Goal: Check status

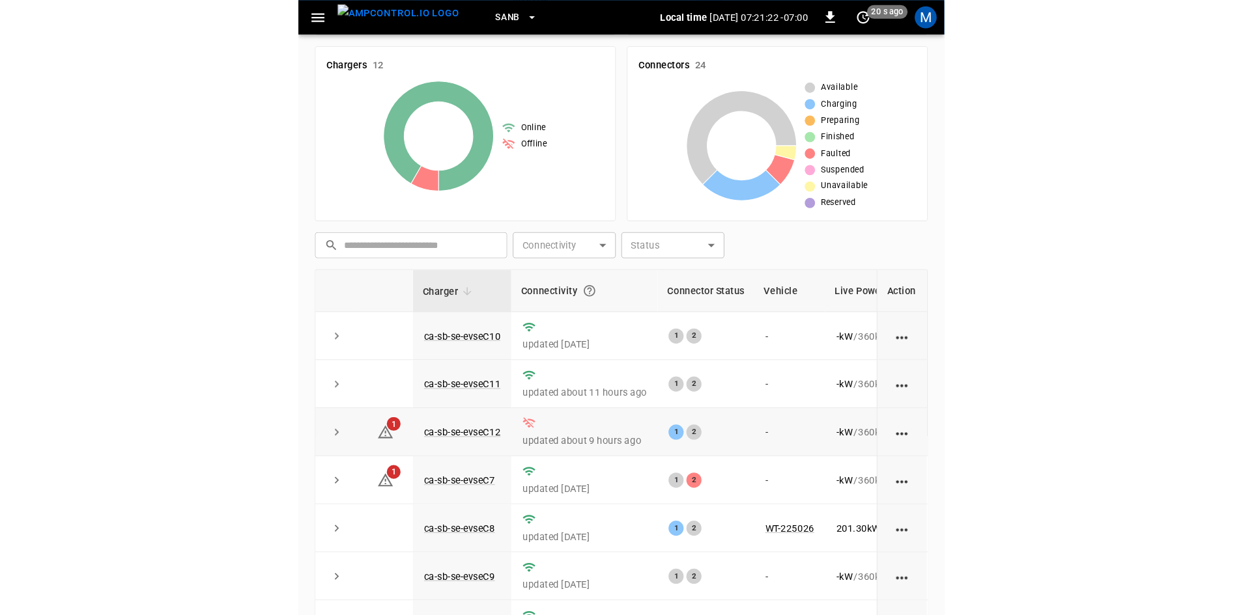
scroll to position [126, 0]
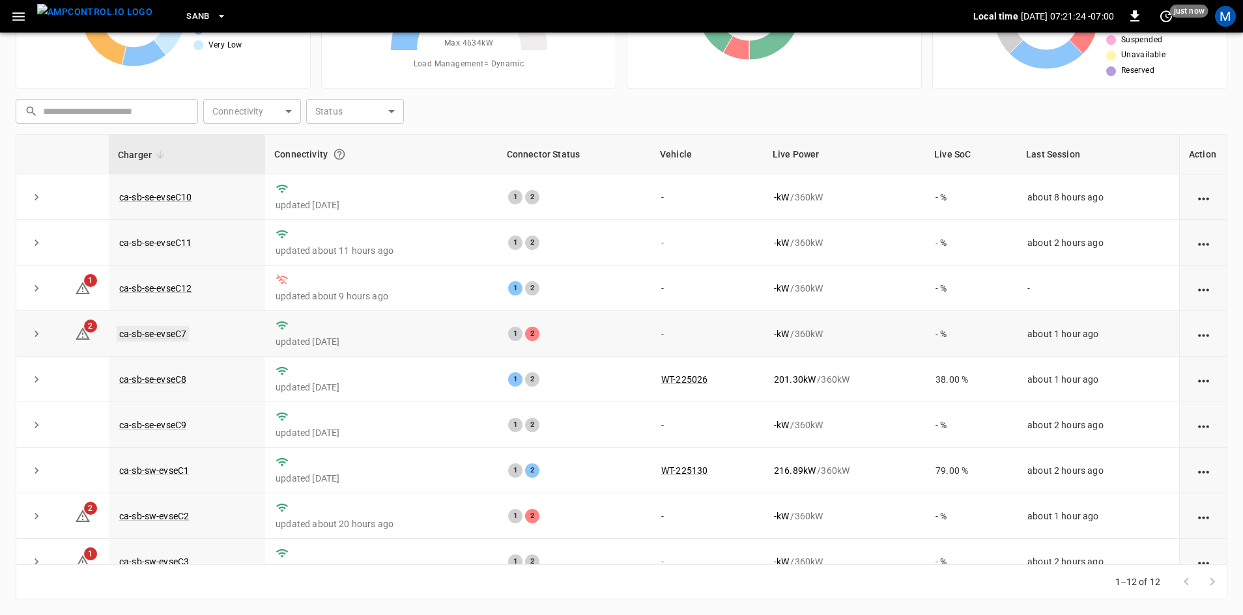
click at [177, 339] on link "ca-sb-se-evseC7" at bounding box center [153, 334] width 72 height 16
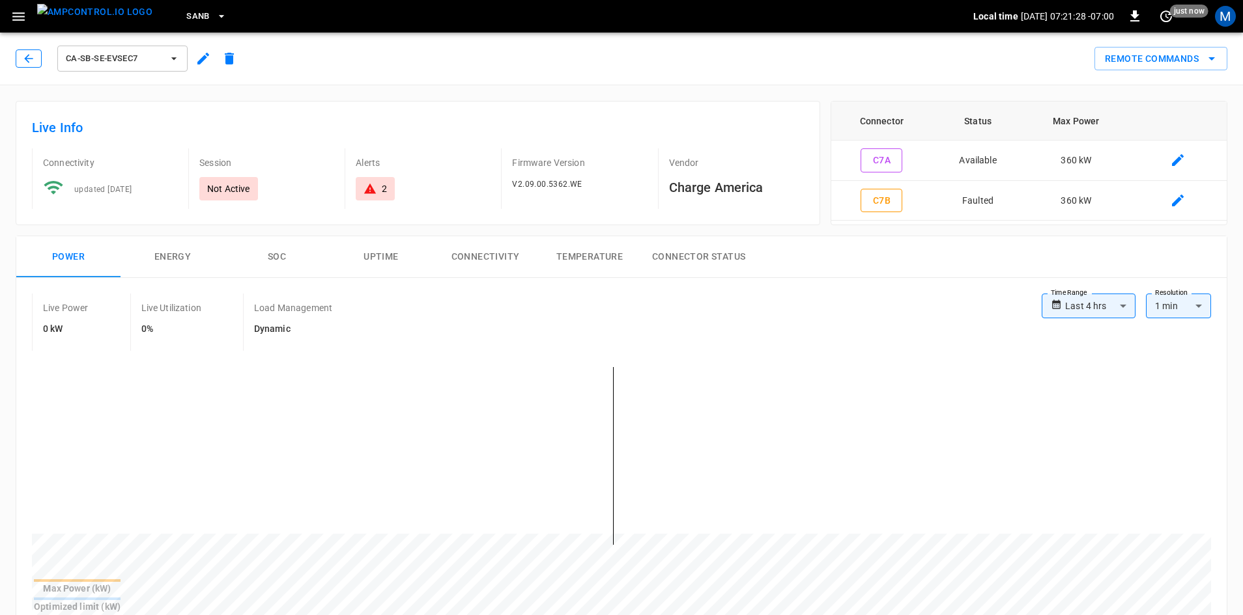
click at [39, 62] on button "button" at bounding box center [29, 58] width 26 height 18
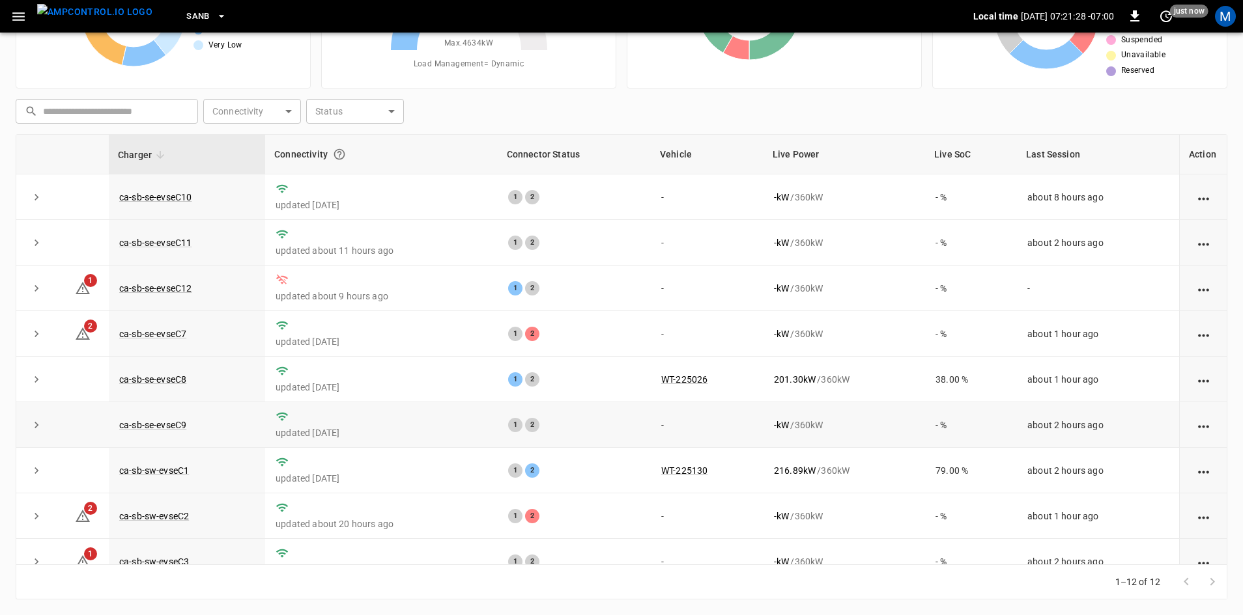
scroll to position [165, 0]
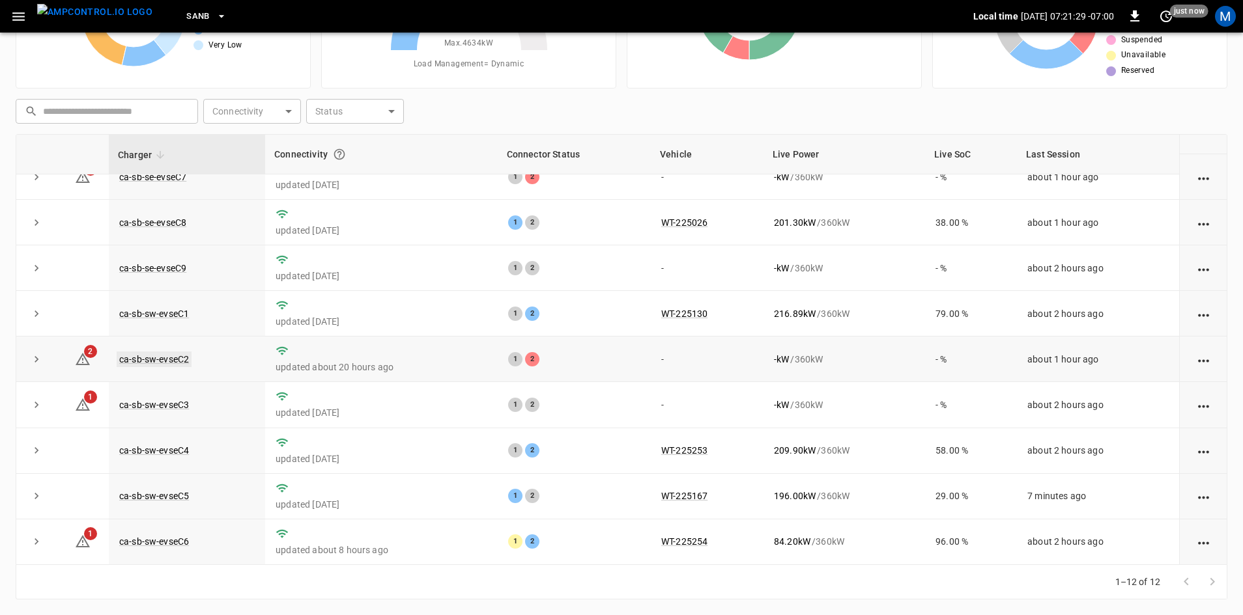
click at [162, 359] on link "ca-sb-sw-evseC2" at bounding box center [154, 360] width 75 height 16
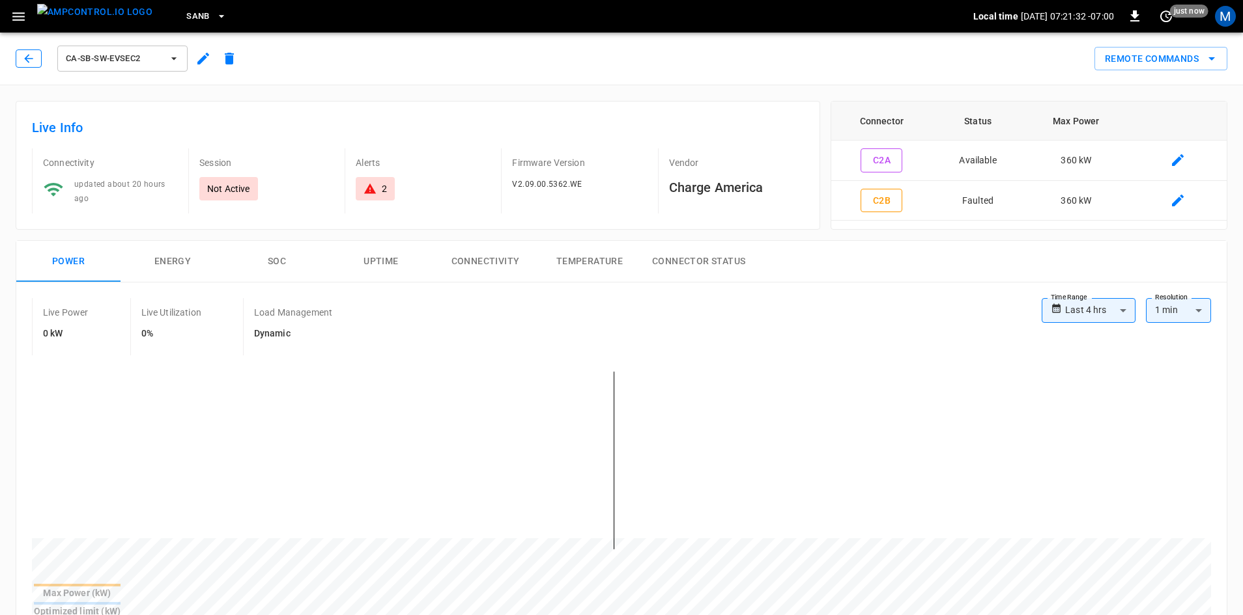
click at [24, 56] on icon "button" at bounding box center [28, 58] width 13 height 13
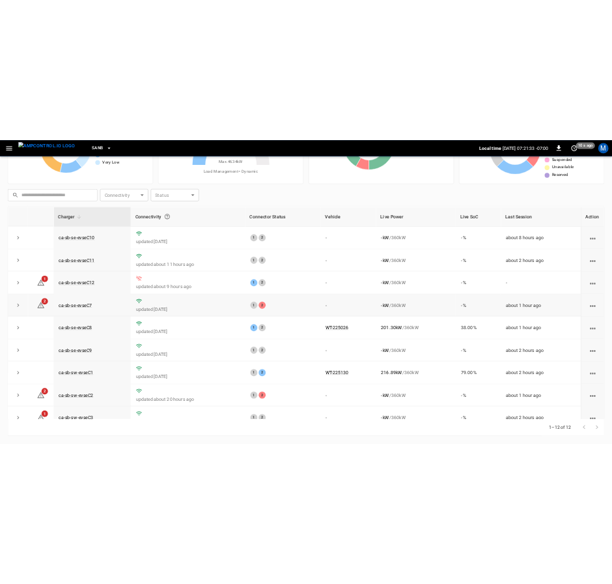
scroll to position [165, 0]
